Goal: Information Seeking & Learning: Learn about a topic

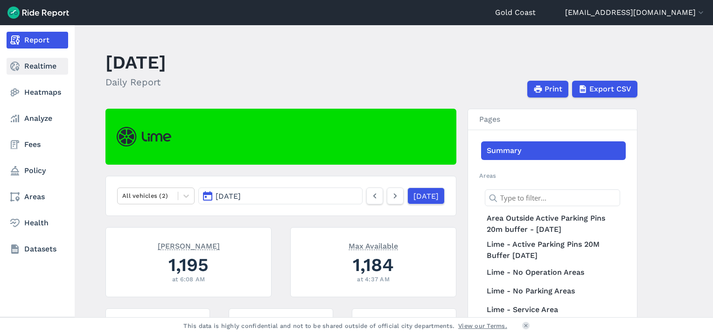
click at [39, 63] on link "Realtime" at bounding box center [38, 66] width 62 height 17
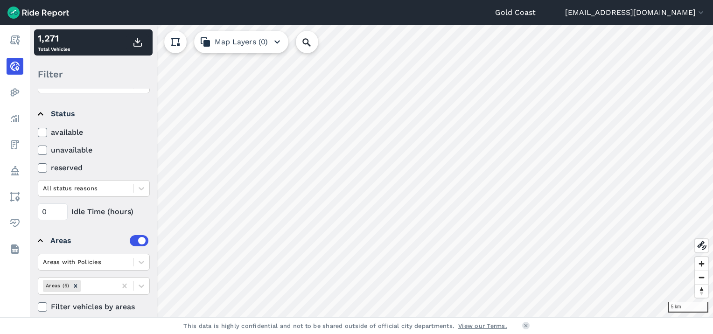
scroll to position [97, 0]
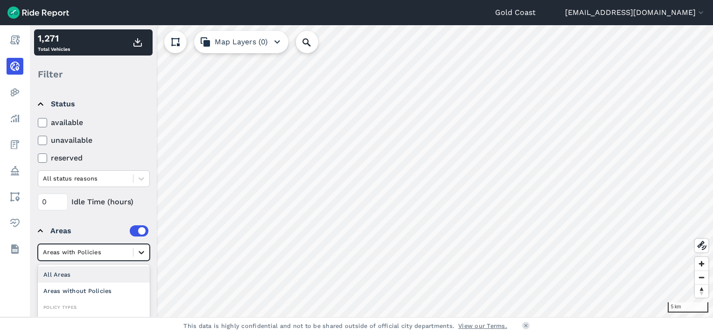
click at [136, 250] on div at bounding box center [141, 252] width 16 height 16
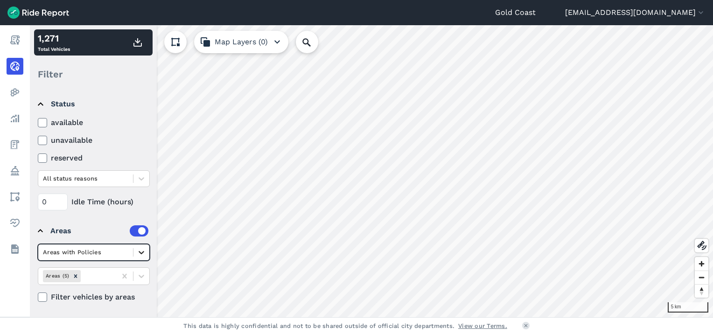
click at [136, 250] on div at bounding box center [141, 252] width 16 height 16
click at [118, 287] on div "Areas without Policies" at bounding box center [94, 291] width 112 height 16
click at [140, 276] on icon at bounding box center [142, 276] width 6 height 3
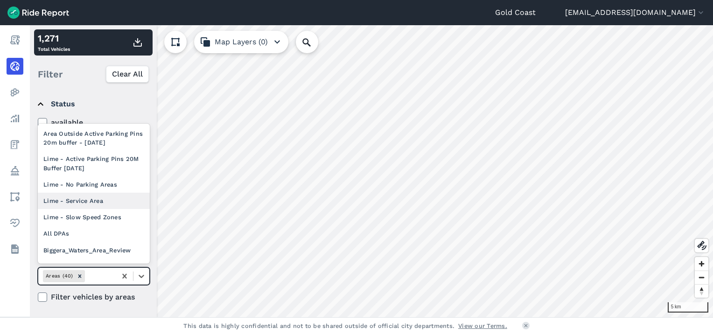
click at [98, 199] on div "Lime - Service Area" at bounding box center [94, 201] width 112 height 16
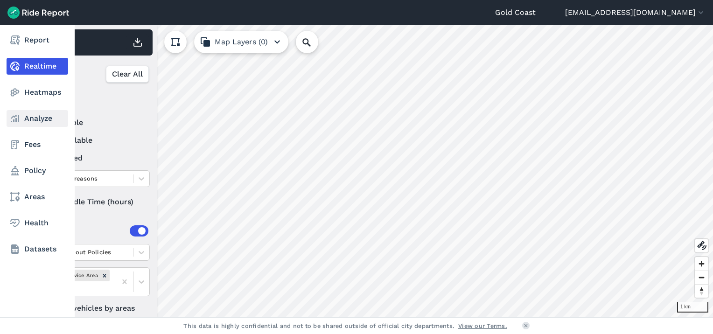
click at [26, 122] on link "Analyze" at bounding box center [38, 118] width 62 height 17
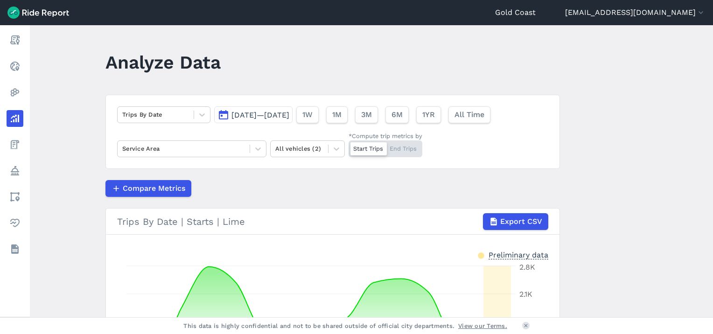
click at [248, 116] on span "[DATE]—[DATE]" at bounding box center [260, 115] width 58 height 9
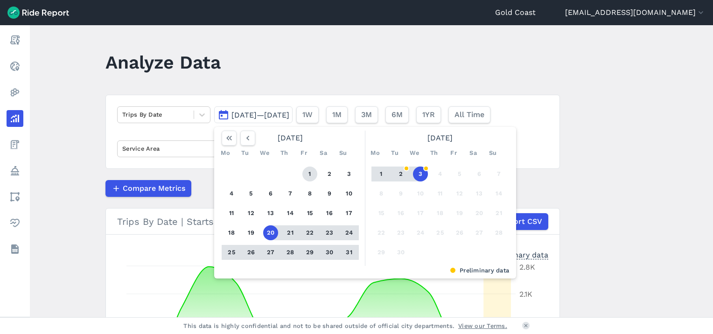
click at [307, 175] on button "1" at bounding box center [309, 174] width 15 height 15
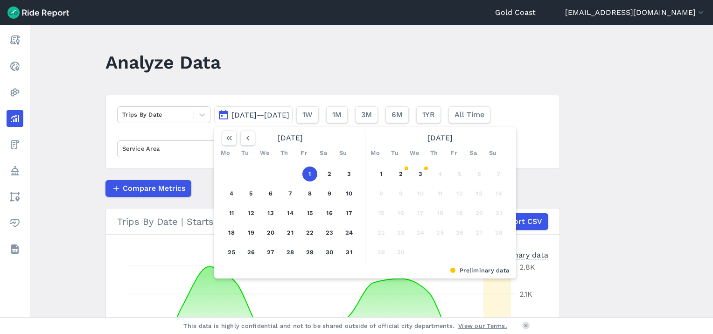
click at [307, 175] on button "1" at bounding box center [309, 174] width 15 height 15
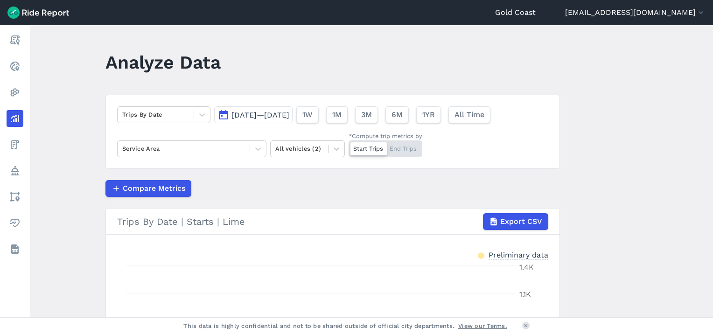
click at [289, 112] on span "[DATE]—[DATE]" at bounding box center [260, 115] width 58 height 9
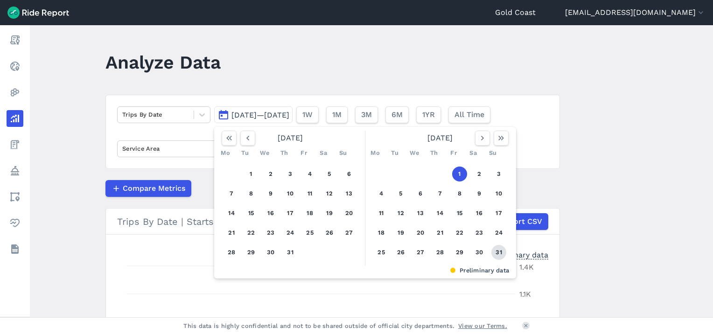
click at [498, 256] on button "31" at bounding box center [498, 252] width 15 height 15
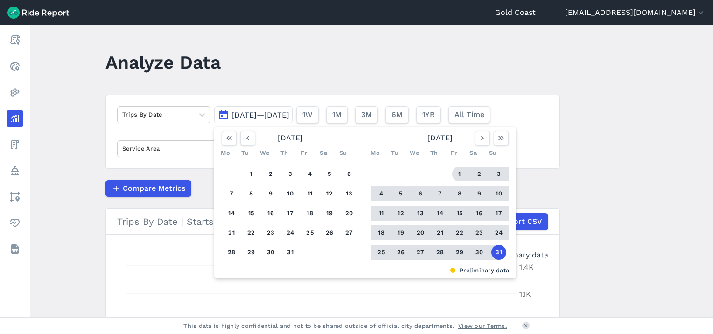
click at [458, 174] on button "1" at bounding box center [459, 174] width 15 height 15
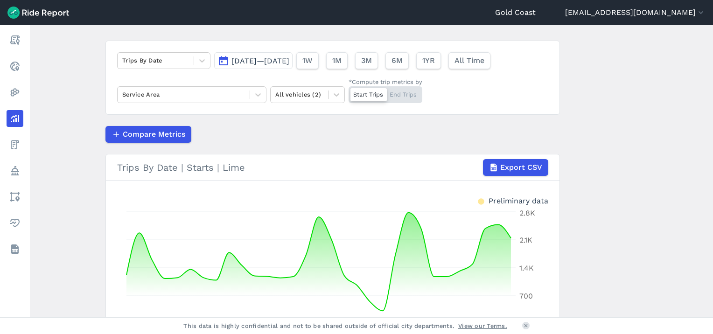
scroll to position [55, 0]
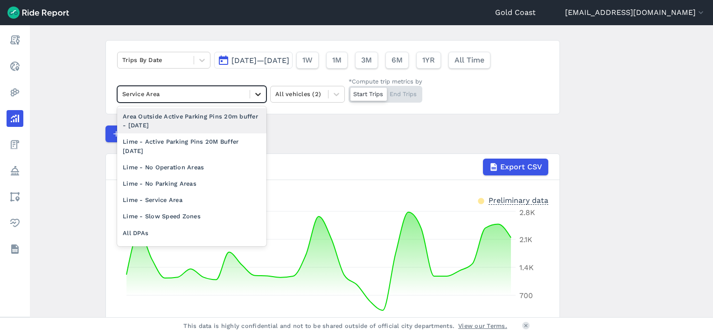
click at [254, 94] on icon at bounding box center [257, 94] width 9 height 9
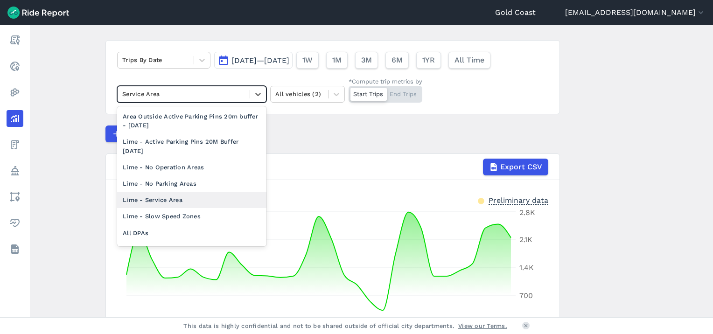
click at [209, 195] on div "Lime - Service Area" at bounding box center [191, 200] width 149 height 16
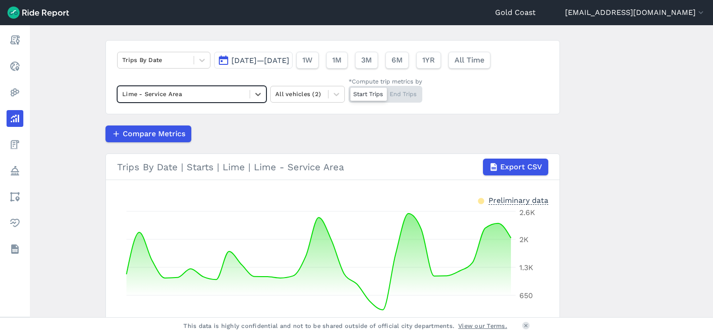
click at [407, 94] on div "Start Trips End Trips" at bounding box center [386, 94] width 74 height 17
click at [349, 92] on input "*Compute trip metrics by Start Trips End Trips" at bounding box center [349, 89] width 0 height 6
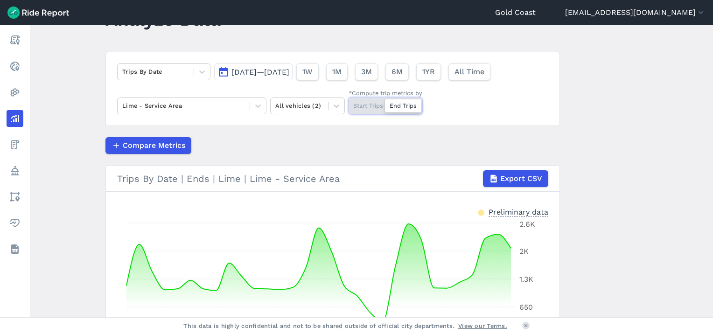
scroll to position [39, 0]
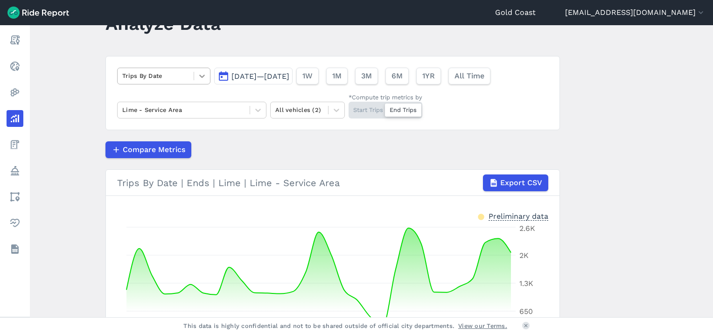
click at [203, 75] on icon at bounding box center [202, 76] width 6 height 3
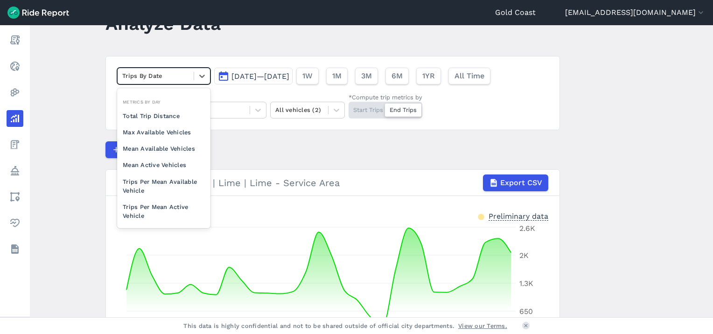
scroll to position [65, 0]
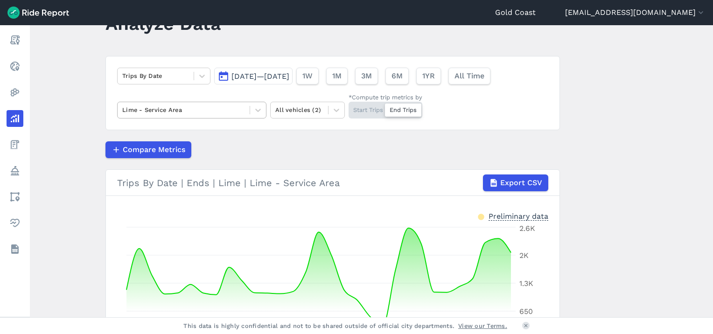
drag, startPoint x: 212, startPoint y: 162, endPoint x: 204, endPoint y: 113, distance: 49.6
click at [204, 113] on div at bounding box center [183, 110] width 123 height 11
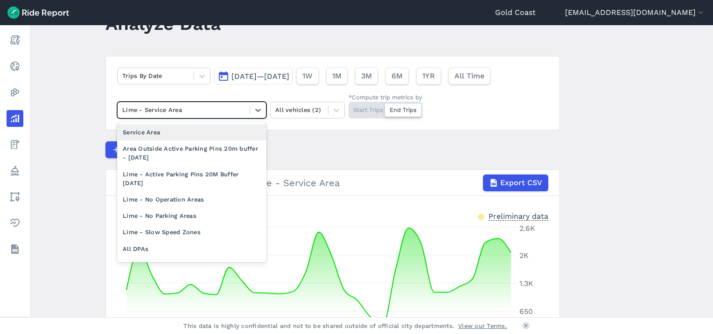
click at [290, 132] on article "Trips By Date [DATE]—[DATE] 1W 1M 3M 6M 1YR All Time option Service Area focuse…" at bounding box center [332, 234] width 454 height 356
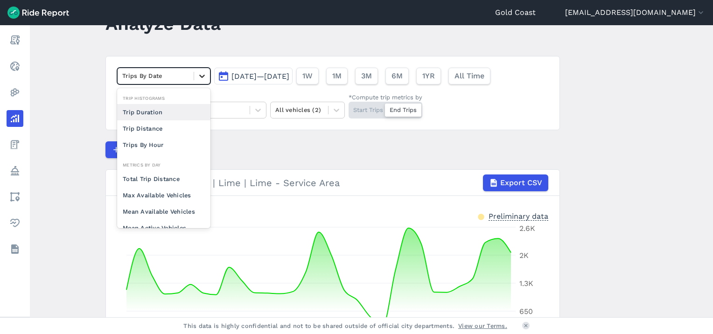
click at [196, 75] on div at bounding box center [202, 76] width 16 height 16
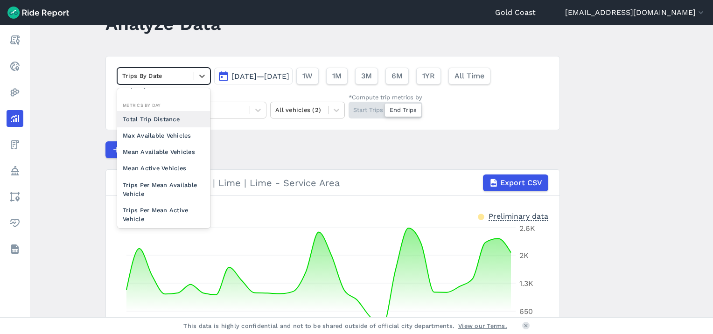
scroll to position [61, 0]
click at [182, 153] on div "Mean Available Vehicles" at bounding box center [163, 150] width 93 height 16
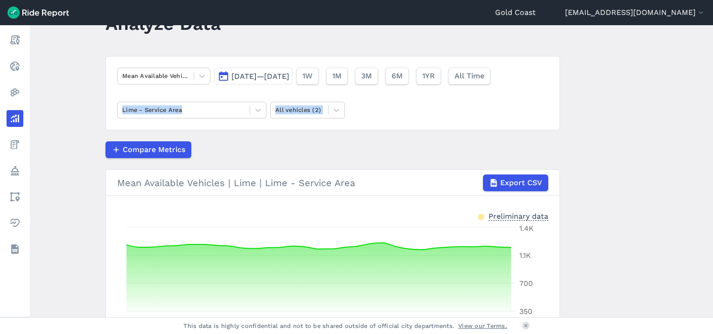
drag, startPoint x: 710, startPoint y: 115, endPoint x: 713, endPoint y: 161, distance: 46.8
click at [713, 161] on html "Gold Coast [EMAIL_ADDRESS][DOMAIN_NAME] Settings Terms Sign Out Report Realtime…" at bounding box center [356, 167] width 713 height 334
drag, startPoint x: 713, startPoint y: 161, endPoint x: 678, endPoint y: 216, distance: 64.6
click at [678, 216] on main "Analyze Data Mean Available Vehicles [DATE]—[DATE] 1W 1M 3M 6M 1YR All Time Lim…" at bounding box center [371, 171] width 683 height 292
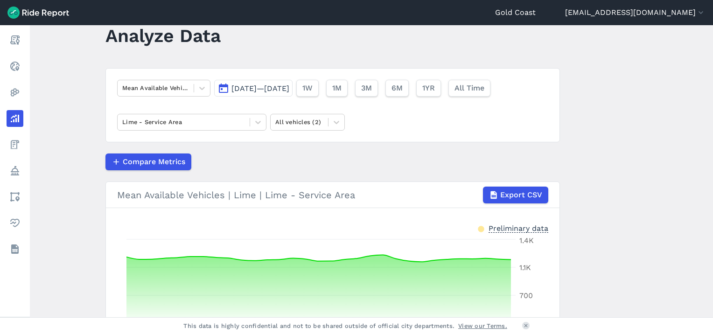
scroll to position [19, 0]
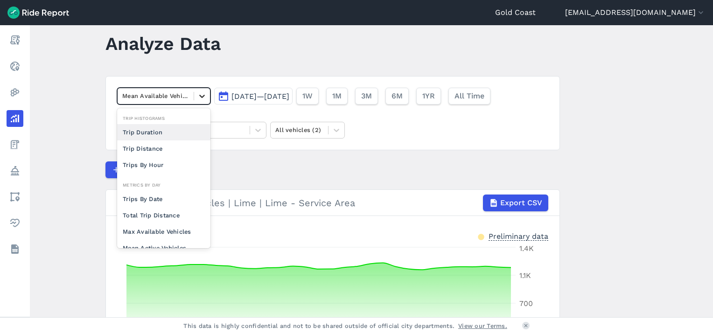
click at [198, 90] on div at bounding box center [202, 96] width 16 height 16
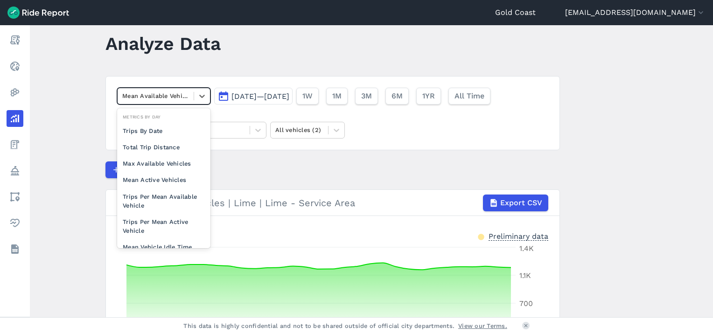
scroll to position [74, 0]
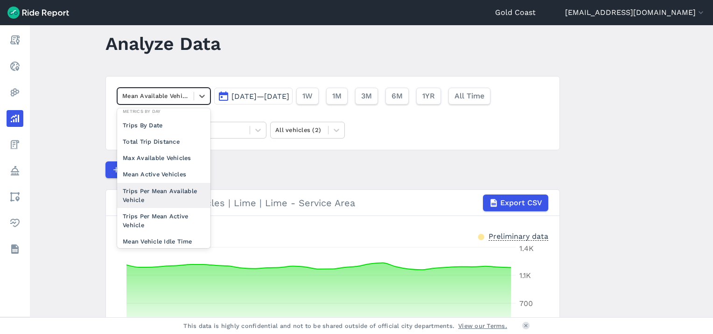
click at [169, 193] on div "Trips Per Mean Available Vehicle" at bounding box center [163, 195] width 93 height 25
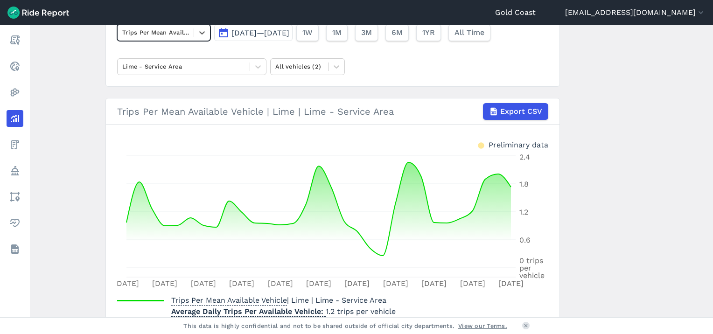
scroll to position [81, 0]
click at [203, 35] on icon at bounding box center [201, 33] width 9 height 9
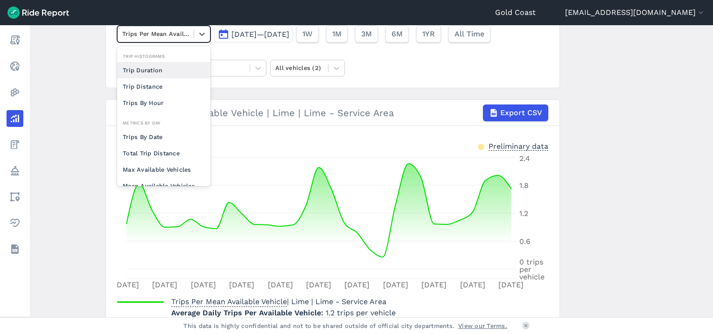
click at [161, 68] on div "Trip Duration" at bounding box center [163, 70] width 93 height 16
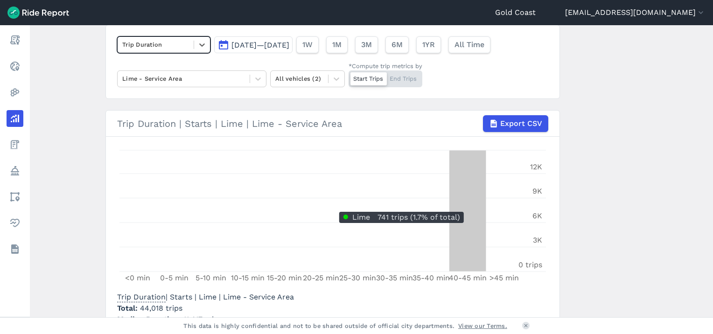
scroll to position [81, 0]
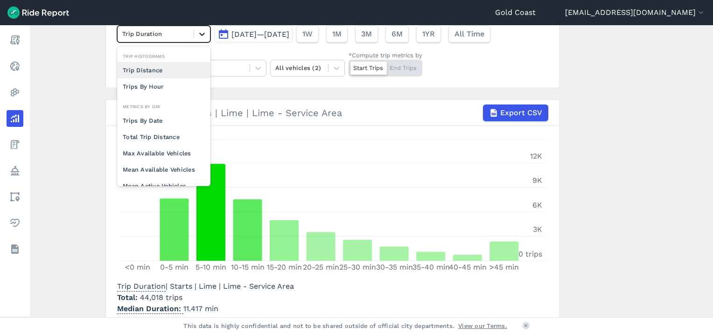
click at [199, 30] on icon at bounding box center [201, 33] width 9 height 9
click at [166, 71] on div "Trip Distance" at bounding box center [163, 70] width 93 height 16
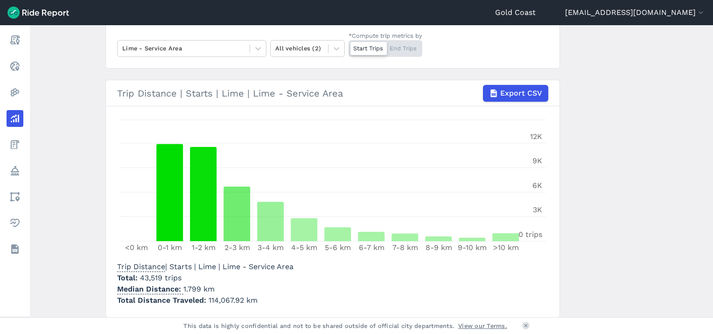
scroll to position [107, 0]
